Goal: Download file/media

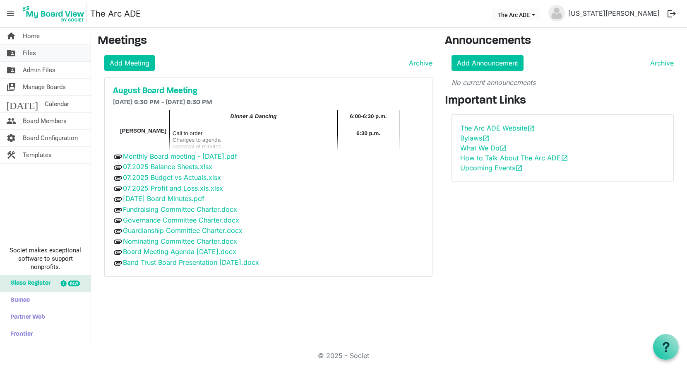
click at [33, 55] on span "Files" at bounding box center [29, 53] width 13 height 17
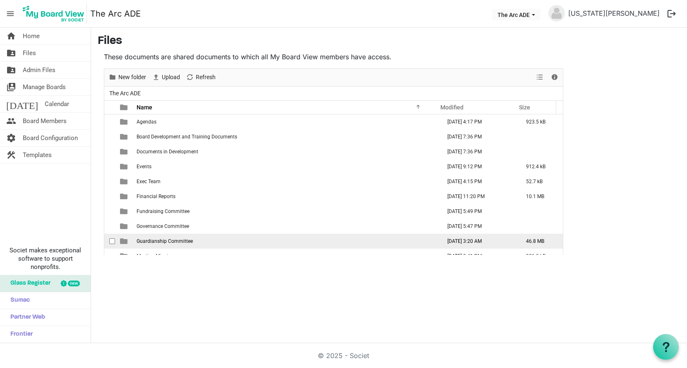
click at [150, 238] on span "Guardianship Committee" at bounding box center [165, 241] width 56 height 6
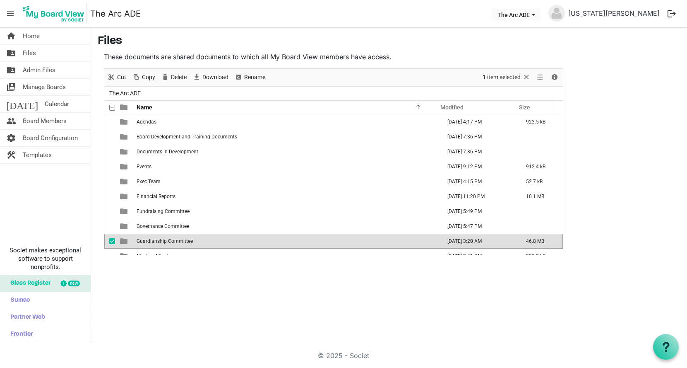
click at [150, 238] on span "Guardianship Committee" at bounding box center [165, 241] width 56 height 6
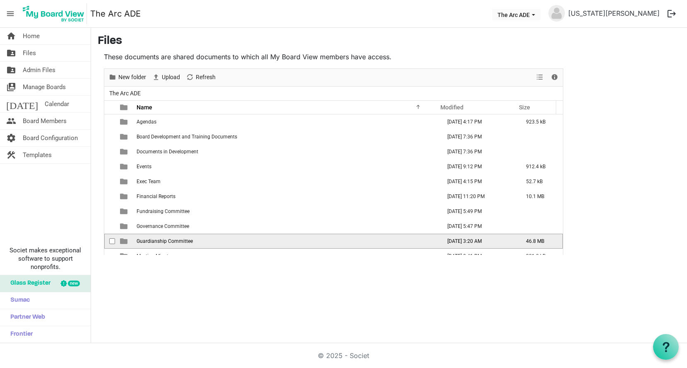
click at [150, 238] on span "Guardianship Committee" at bounding box center [165, 241] width 56 height 6
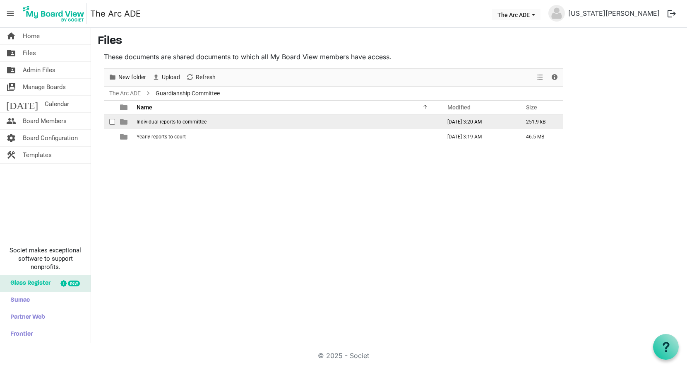
click at [195, 121] on span "Individual reports to committee" at bounding box center [172, 122] width 70 height 6
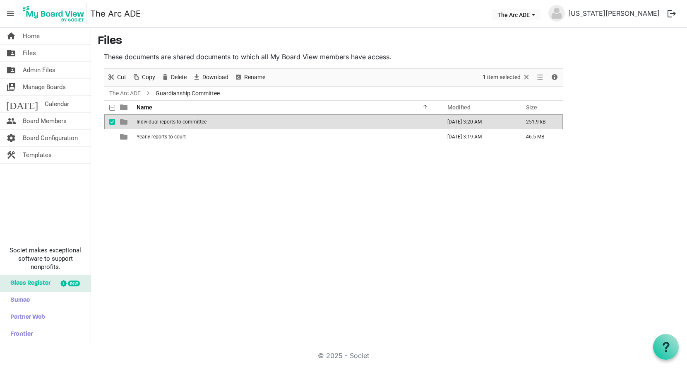
click at [112, 120] on span "checkbox" at bounding box center [112, 122] width 6 height 6
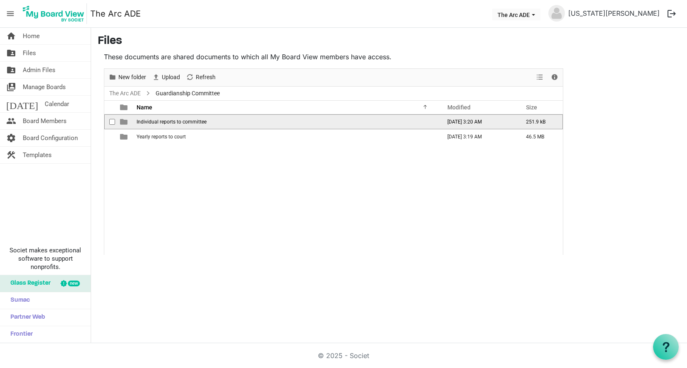
click at [163, 121] on span "Individual reports to committee" at bounding box center [172, 122] width 70 height 6
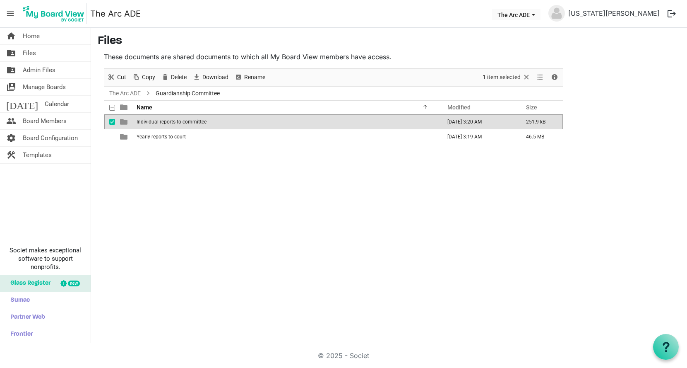
click at [163, 121] on span "Individual reports to committee" at bounding box center [172, 122] width 70 height 6
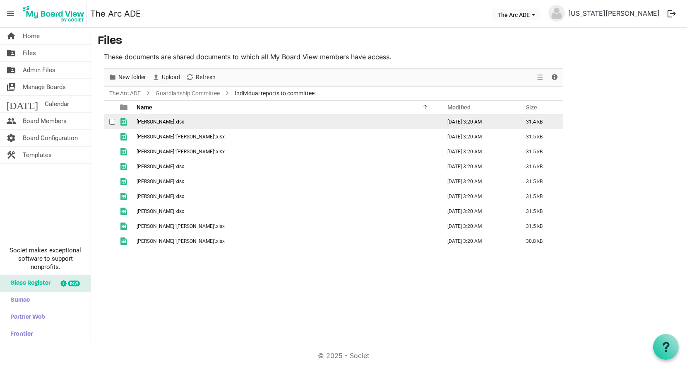
click at [115, 122] on span "checkbox" at bounding box center [112, 122] width 6 height 6
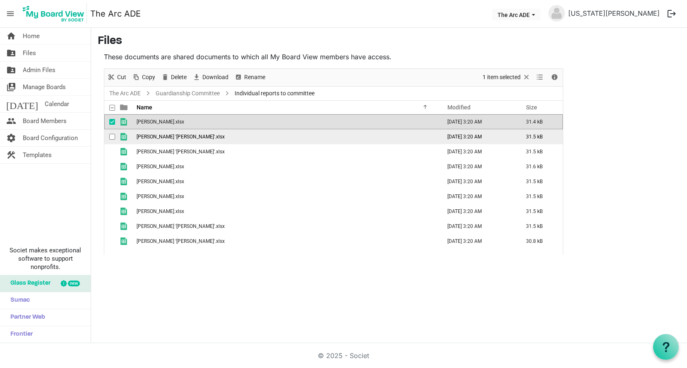
click at [113, 135] on span "checkbox" at bounding box center [112, 137] width 6 height 6
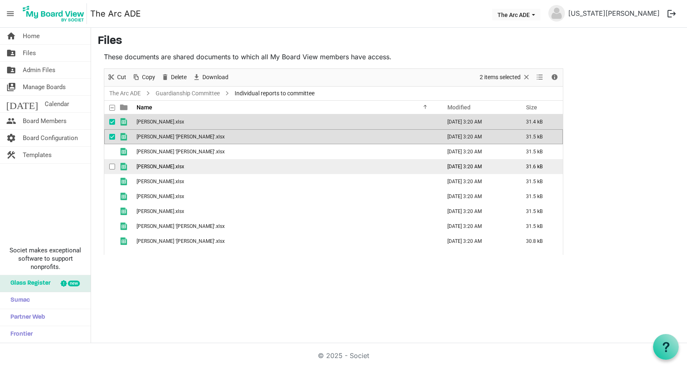
drag, startPoint x: 112, startPoint y: 147, endPoint x: 111, endPoint y: 162, distance: 14.5
click at [111, 162] on tbody "Broussard, Shannon.xlsx August 20, 2025 3:20 AM 31.4 kB Fandal, Christine 'Chri…" at bounding box center [333, 181] width 459 height 134
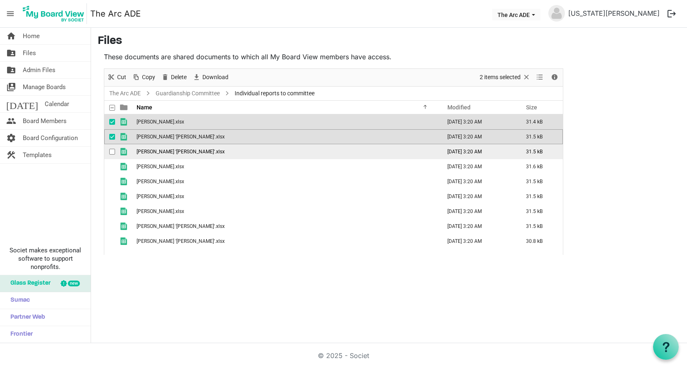
click at [111, 152] on span "checkbox" at bounding box center [112, 152] width 6 height 6
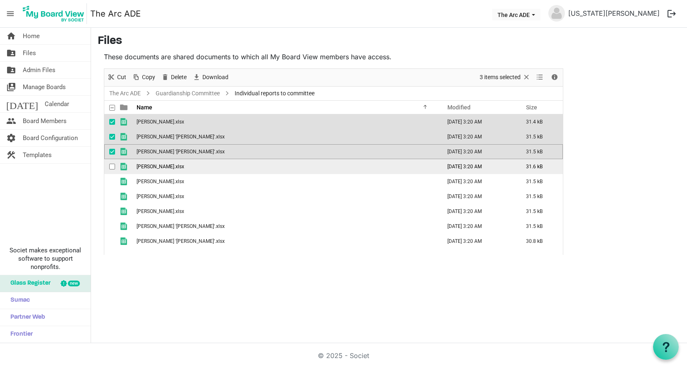
click at [111, 165] on span "checkbox" at bounding box center [112, 167] width 6 height 6
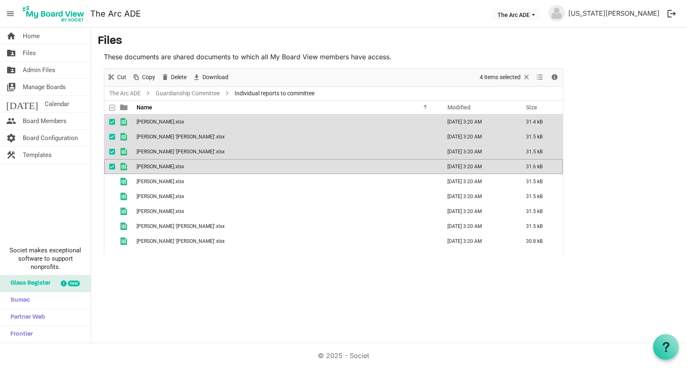
click at [111, 165] on span "checkbox" at bounding box center [112, 167] width 6 height 6
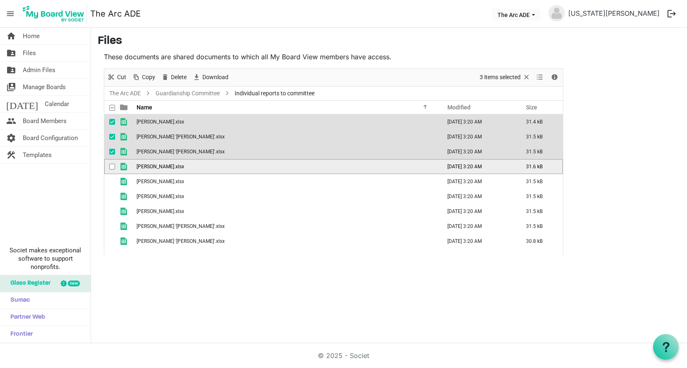
click at [115, 170] on td "is template cell column header type" at bounding box center [124, 166] width 19 height 15
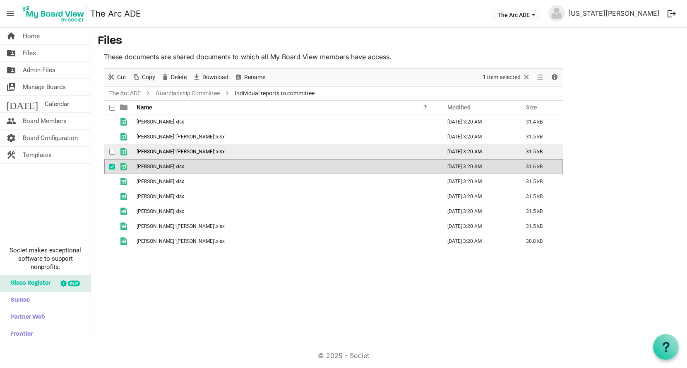
click at [114, 149] on span "checkbox" at bounding box center [112, 152] width 6 height 6
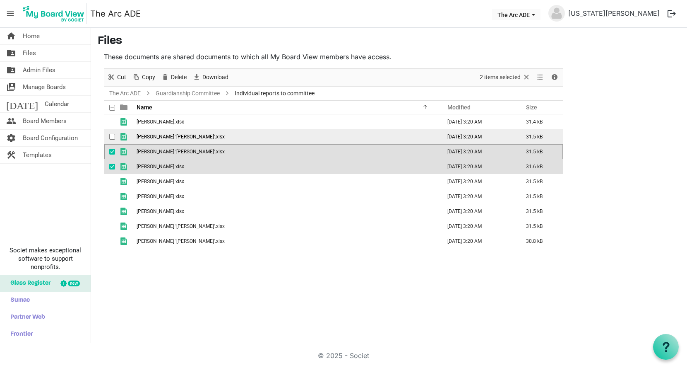
click at [113, 139] on span "checkbox" at bounding box center [112, 137] width 6 height 6
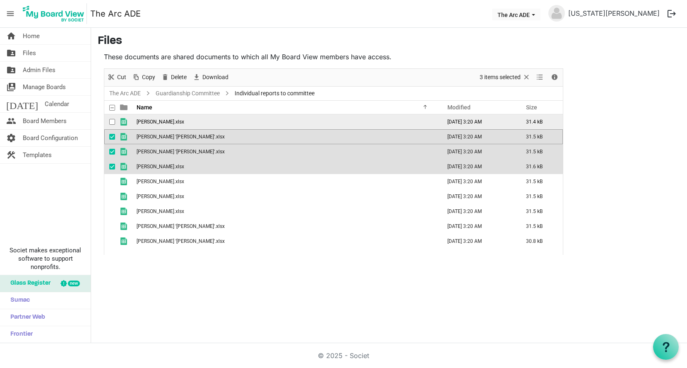
click at [115, 122] on span "checkbox" at bounding box center [112, 122] width 6 height 6
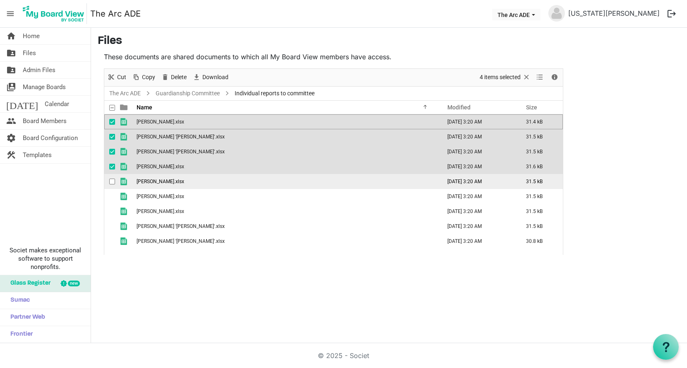
click at [111, 178] on div "checkbox" at bounding box center [114, 181] width 10 height 8
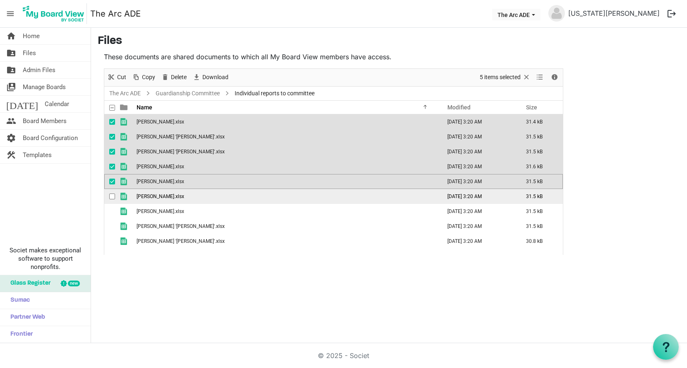
click at [109, 195] on span "checkbox" at bounding box center [112, 196] width 6 height 6
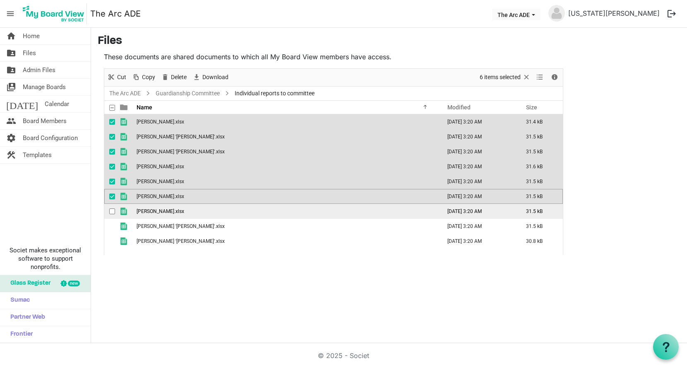
click at [110, 209] on span "checkbox" at bounding box center [112, 211] width 6 height 6
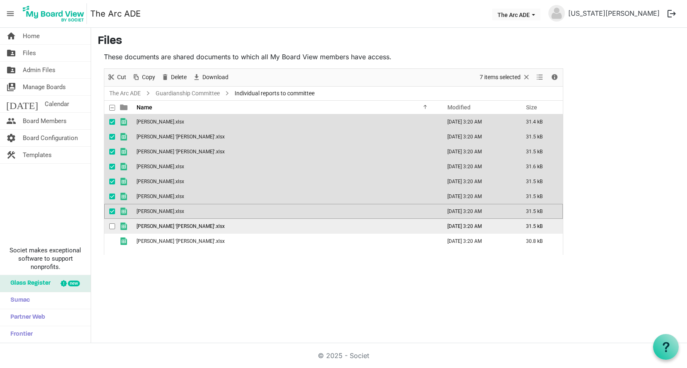
click at [111, 222] on div "checkbox" at bounding box center [114, 226] width 10 height 8
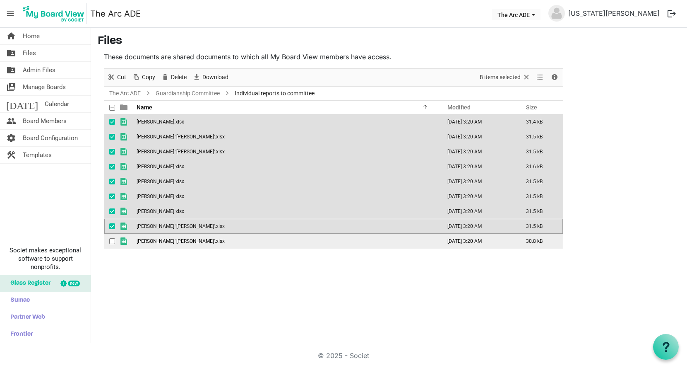
click at [113, 234] on td "checkbox" at bounding box center [109, 241] width 11 height 15
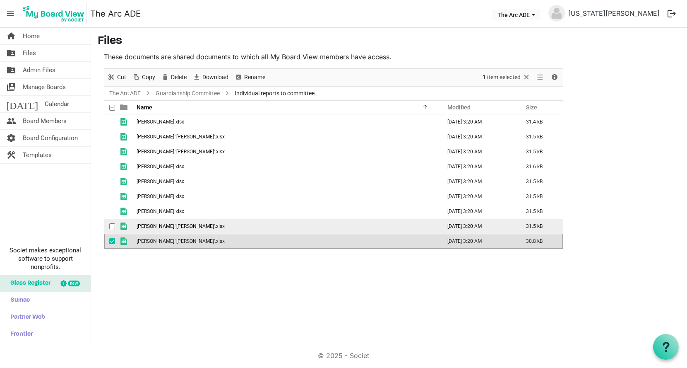
click at [114, 228] on span "checkbox" at bounding box center [112, 226] width 6 height 6
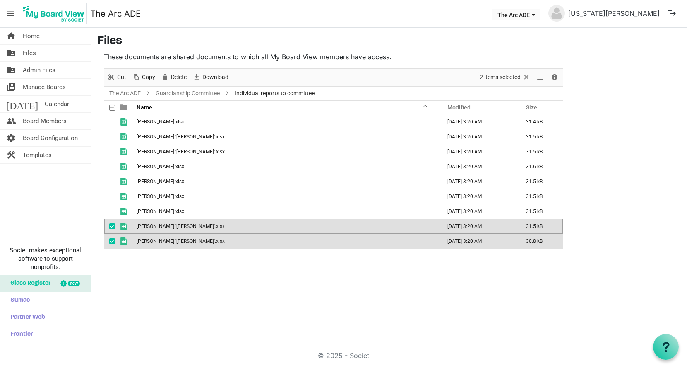
click at [113, 219] on td "checkbox" at bounding box center [109, 226] width 11 height 15
click at [112, 237] on div "checkbox" at bounding box center [114, 241] width 10 height 8
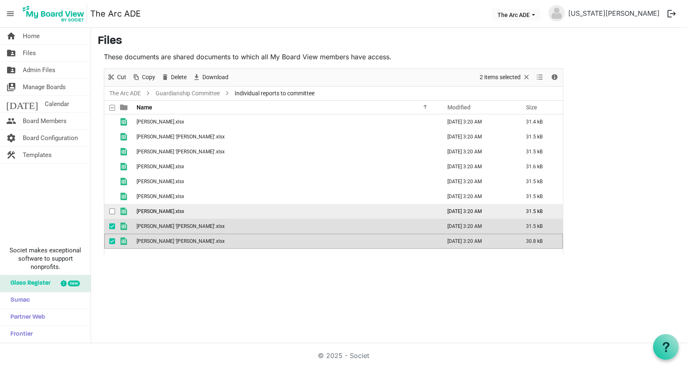
click at [113, 211] on span "checkbox" at bounding box center [112, 211] width 6 height 6
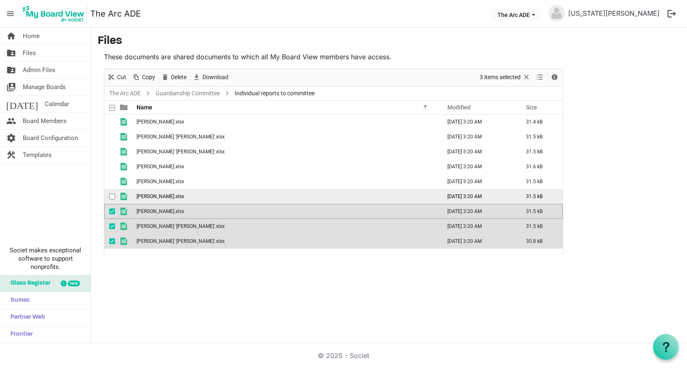
click at [113, 198] on span "checkbox" at bounding box center [112, 196] width 6 height 6
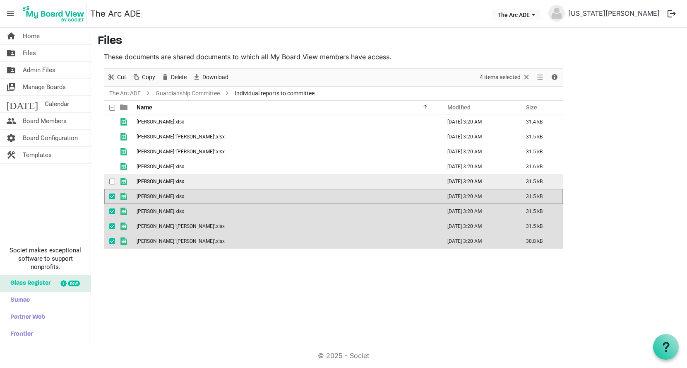
click at [113, 180] on span "checkbox" at bounding box center [112, 181] width 6 height 6
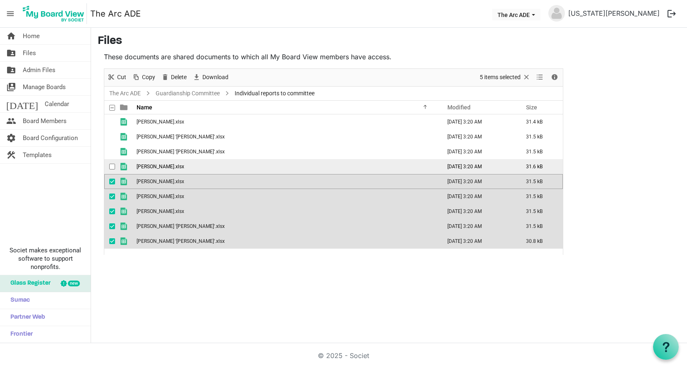
click at [113, 166] on span "checkbox" at bounding box center [112, 167] width 6 height 6
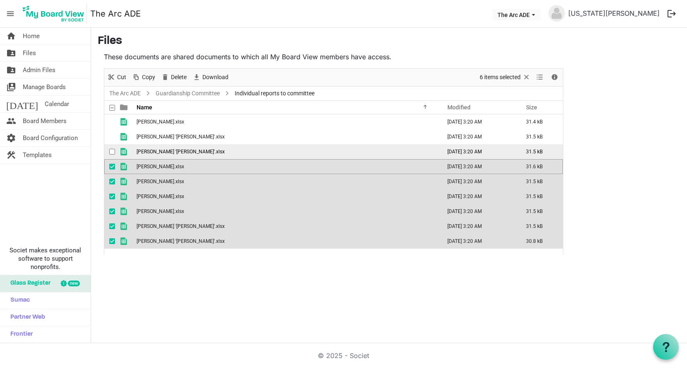
click at [112, 150] on span "checkbox" at bounding box center [112, 152] width 6 height 6
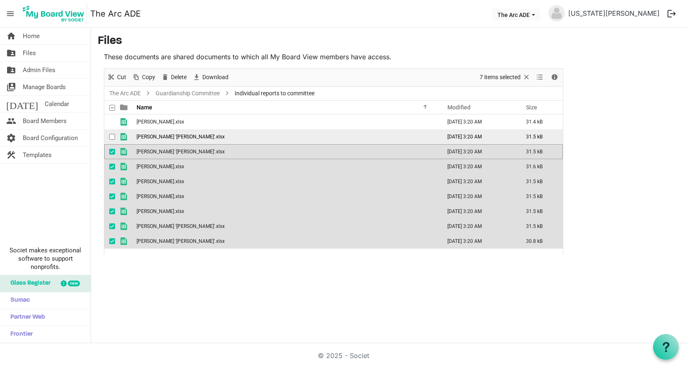
click at [111, 137] on span "checkbox" at bounding box center [112, 137] width 6 height 6
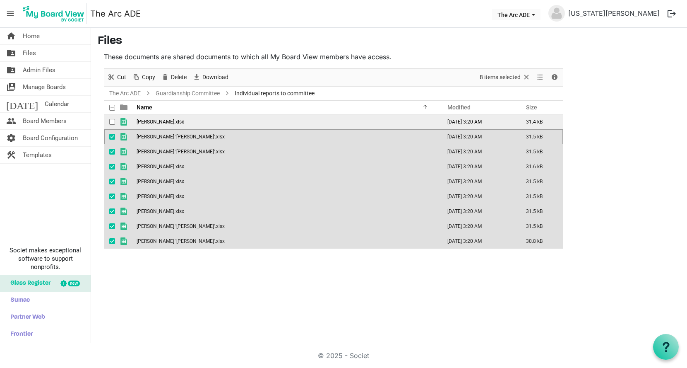
click at [113, 123] on span "checkbox" at bounding box center [112, 122] width 6 height 6
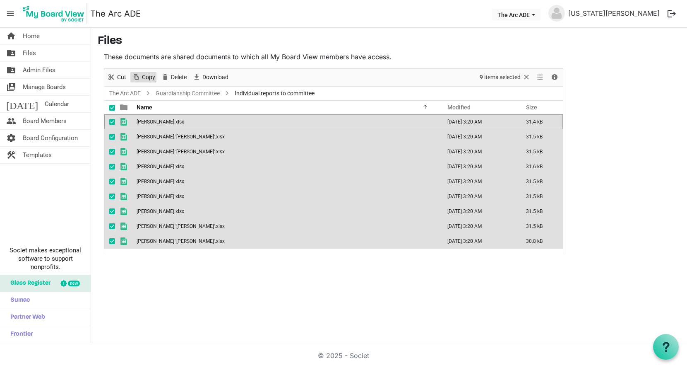
click at [142, 79] on span "Copy" at bounding box center [148, 77] width 15 height 10
click at [38, 53] on link "folder_shared Files" at bounding box center [45, 53] width 91 height 17
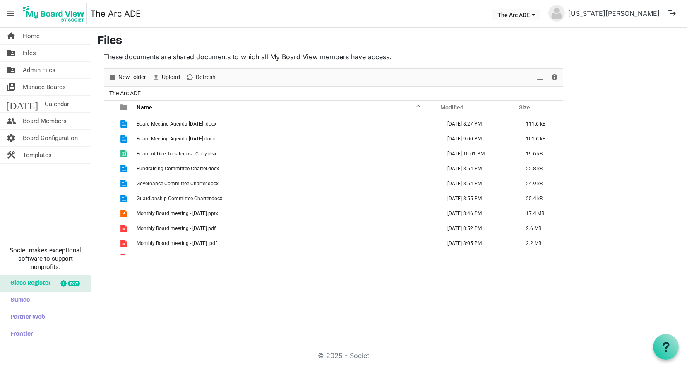
scroll to position [336, 0]
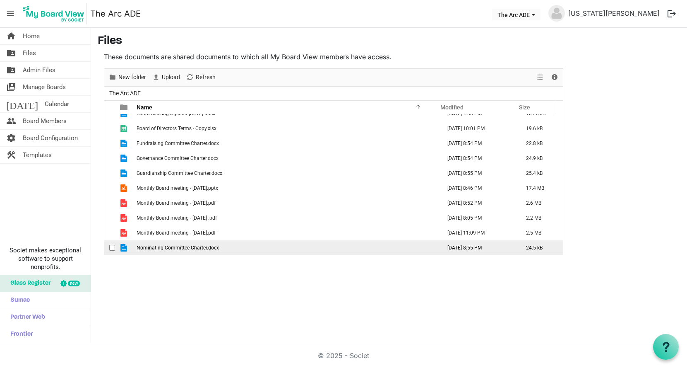
click at [361, 246] on td "Nominating Committee Charter.docx" at bounding box center [286, 247] width 305 height 15
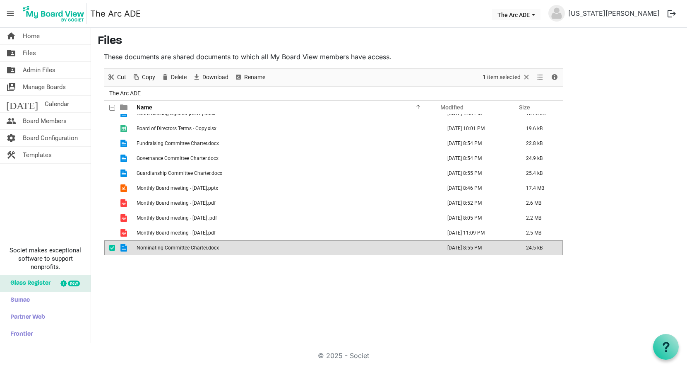
scroll to position [0, 0]
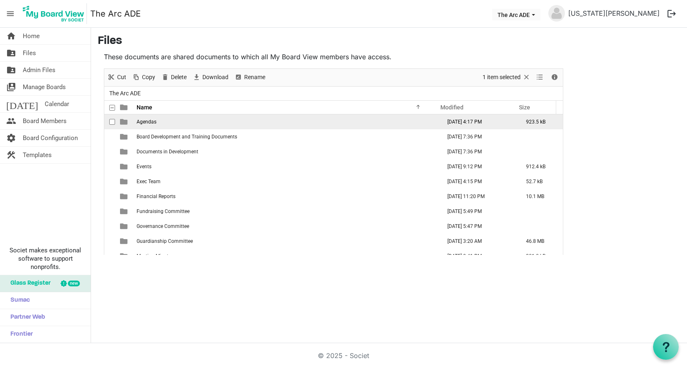
click at [322, 120] on td "Agendas" at bounding box center [286, 121] width 305 height 15
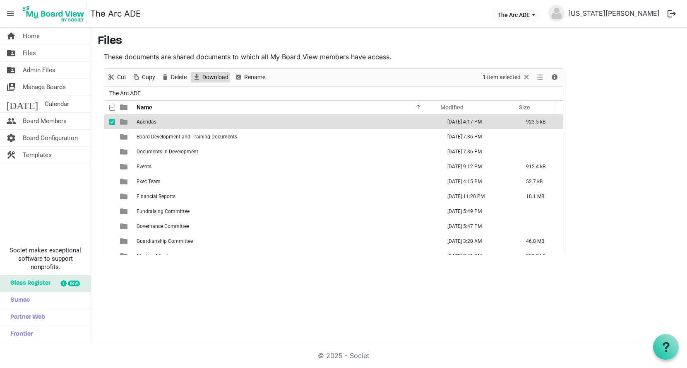
click at [207, 76] on span "Download" at bounding box center [216, 77] width 28 height 10
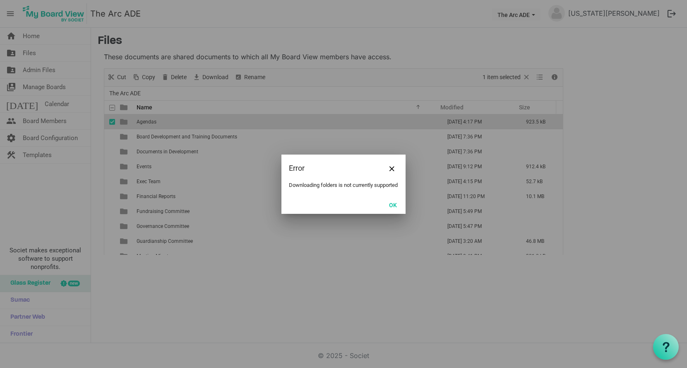
click at [395, 171] on div "Error" at bounding box center [344, 167] width 124 height 27
click at [387, 162] on button "Close" at bounding box center [392, 168] width 12 height 12
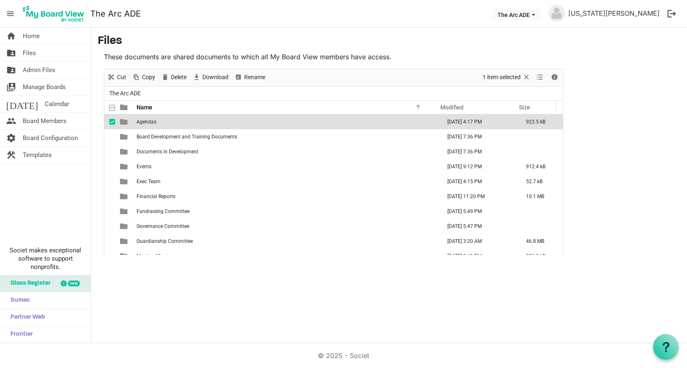
click at [113, 118] on div "checkbox" at bounding box center [114, 122] width 10 height 8
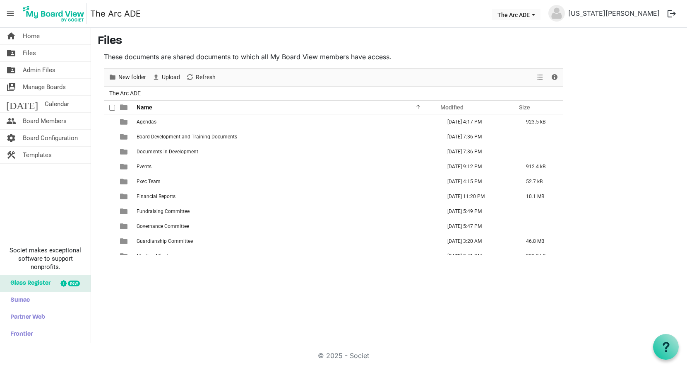
click at [113, 107] on span at bounding box center [112, 108] width 6 height 6
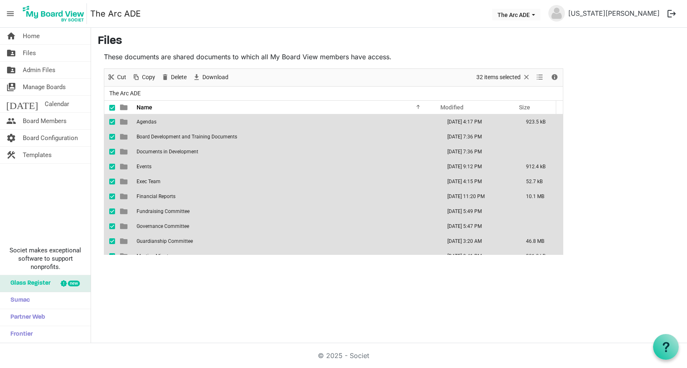
scroll to position [336, 0]
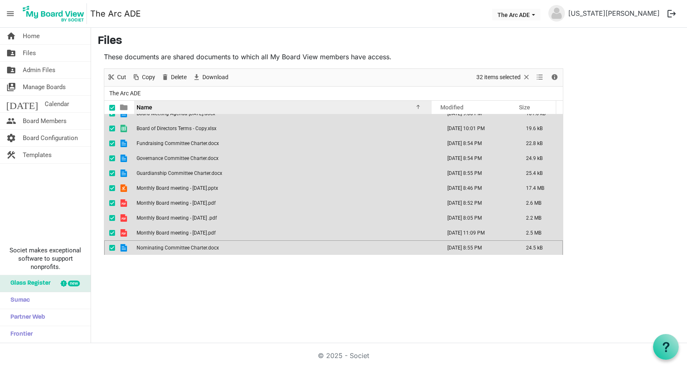
click at [179, 110] on div "Name" at bounding box center [280, 107] width 292 height 12
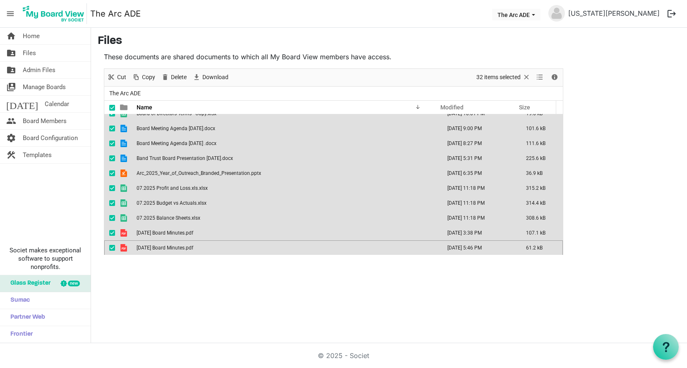
click at [115, 107] on th at bounding box center [124, 107] width 19 height 13
click at [113, 107] on div at bounding box center [114, 107] width 2 height 13
click at [173, 98] on ul "The Arc ADE" at bounding box center [333, 94] width 459 height 14
click at [37, 32] on span "Home" at bounding box center [31, 36] width 17 height 17
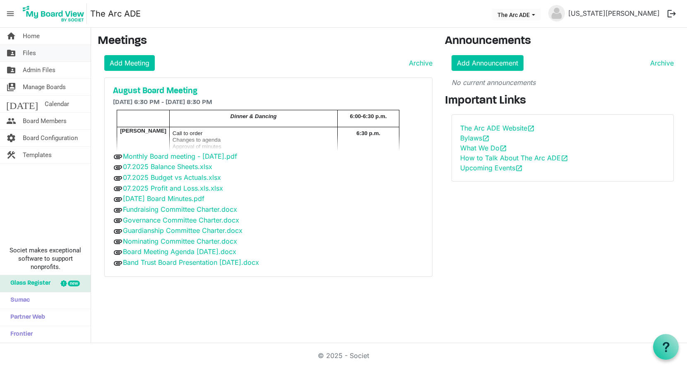
click at [35, 51] on span "Files" at bounding box center [29, 53] width 13 height 17
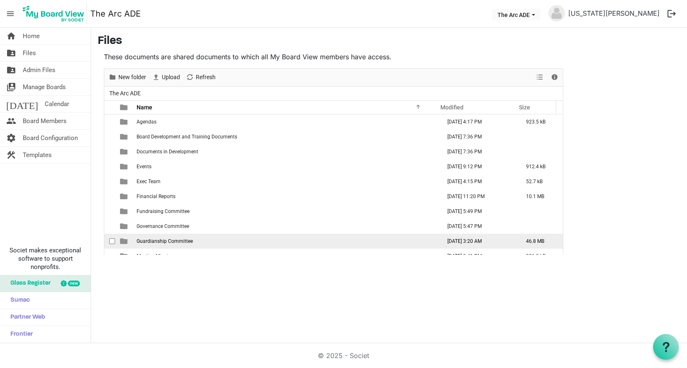
click at [310, 246] on td "Guardianship Committee" at bounding box center [286, 241] width 305 height 15
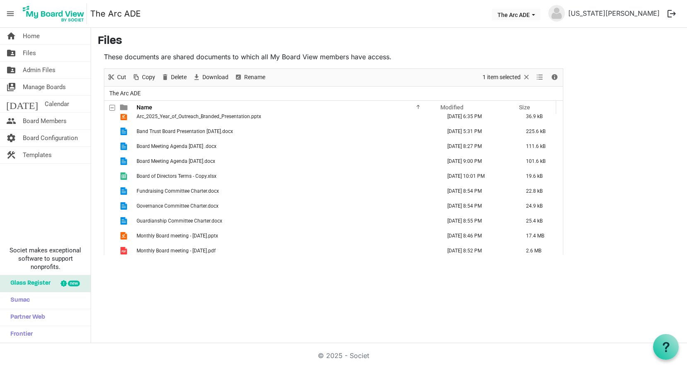
scroll to position [336, 0]
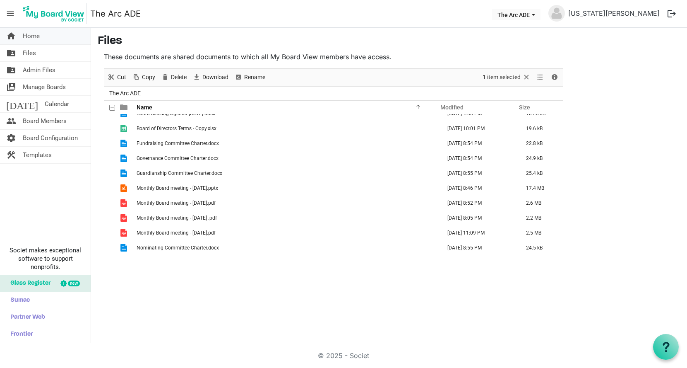
click at [32, 34] on span "Home" at bounding box center [31, 36] width 17 height 17
